Goal: Task Accomplishment & Management: Complete application form

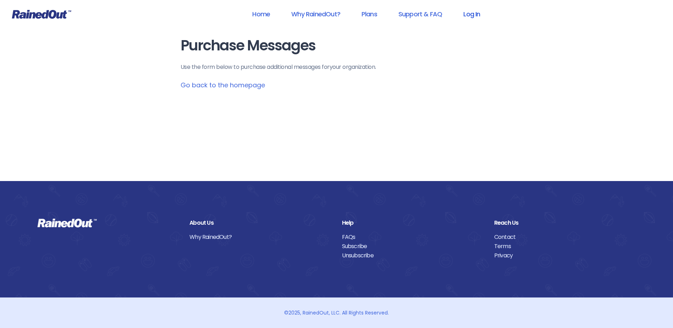
click at [473, 16] on link "Log In" at bounding box center [471, 14] width 35 height 16
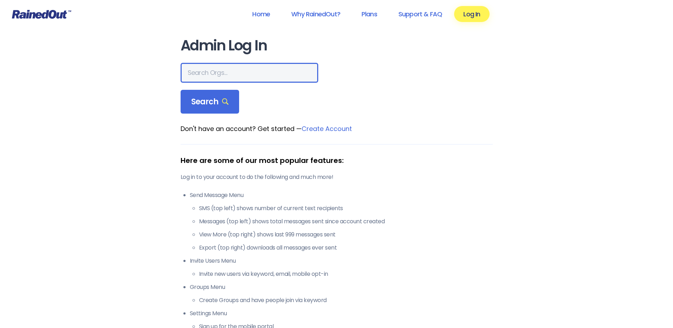
click at [231, 75] on input "text" at bounding box center [250, 73] width 138 height 20
type input "hfah"
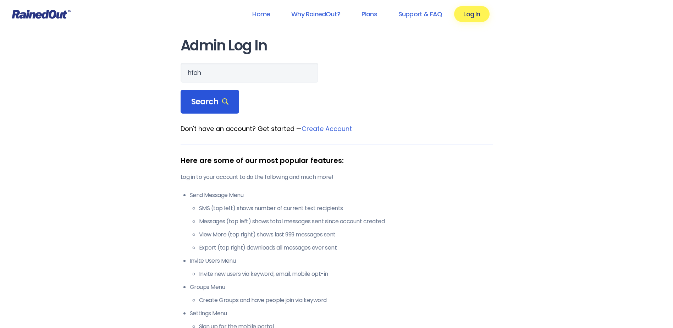
click at [215, 103] on span "Search" at bounding box center [210, 102] width 38 height 10
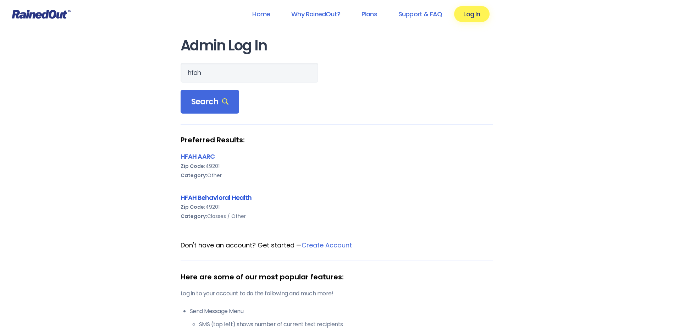
click at [215, 198] on link "HFAH Behavioral Health" at bounding box center [216, 197] width 71 height 9
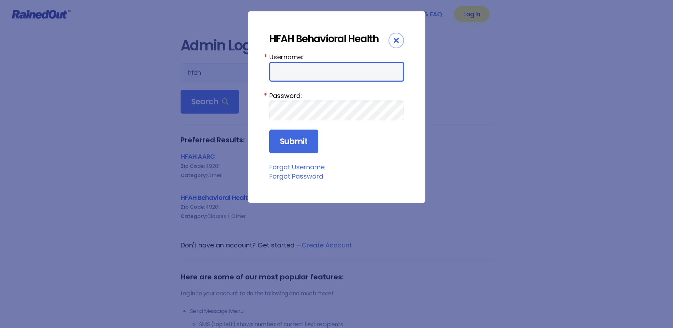
type input "chargenurse"
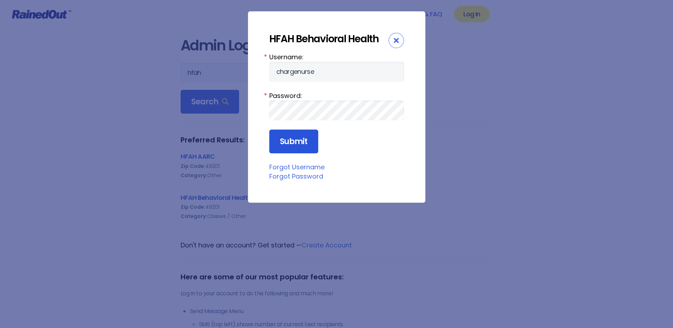
click at [295, 137] on input "Submit" at bounding box center [293, 142] width 49 height 24
